Goal: Find specific page/section: Find specific page/section

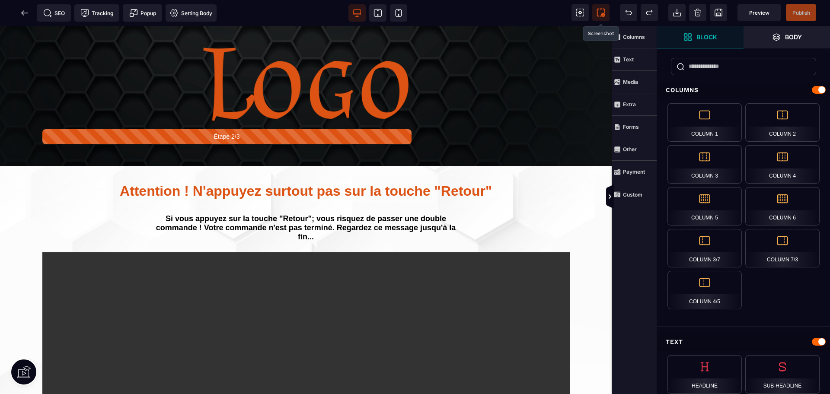
click at [600, 17] on span at bounding box center [600, 12] width 17 height 17
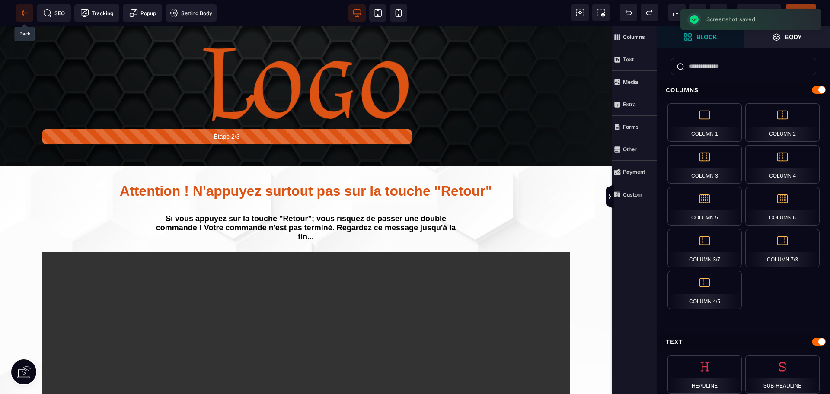
click at [22, 11] on icon at bounding box center [24, 13] width 9 height 9
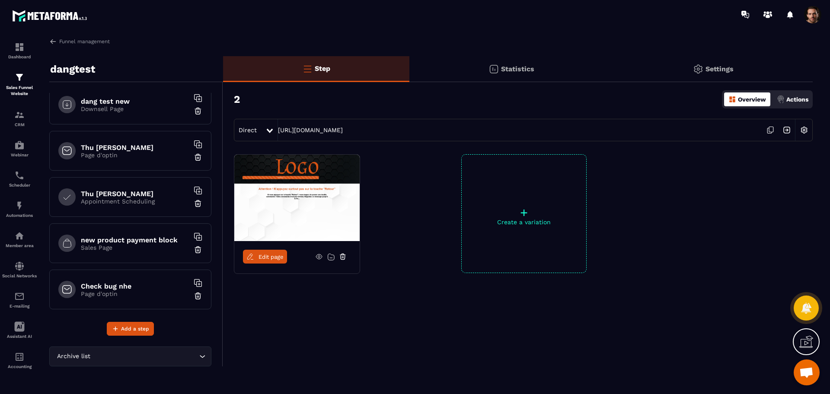
scroll to position [614, 0]
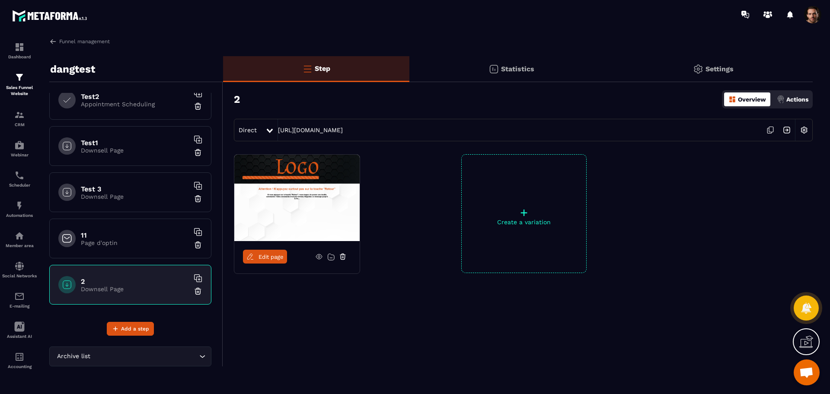
click at [119, 242] on p "Page d'optin" at bounding box center [135, 243] width 108 height 7
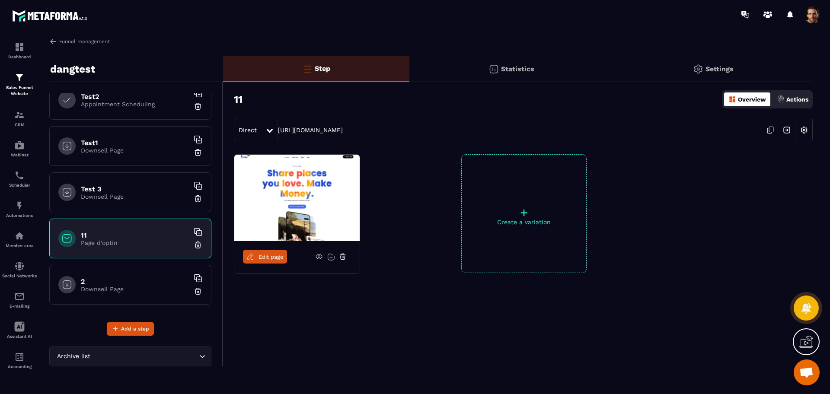
click at [265, 257] on span "Edit page" at bounding box center [271, 257] width 25 height 6
